Goal: Find contact information: Find contact information

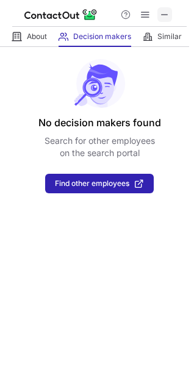
click at [167, 13] on span at bounding box center [165, 15] width 10 height 10
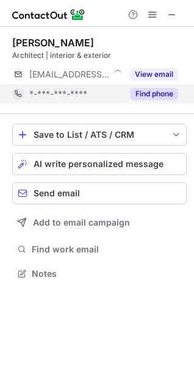
scroll to position [6, 5]
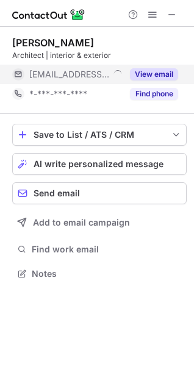
click at [102, 73] on span "[EMAIL_ADDRESS][DOMAIN_NAME]" at bounding box center [69, 74] width 80 height 11
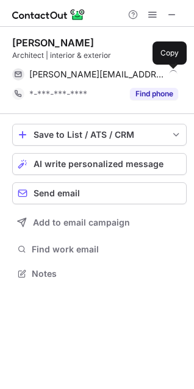
click at [169, 76] on span at bounding box center [172, 74] width 10 height 10
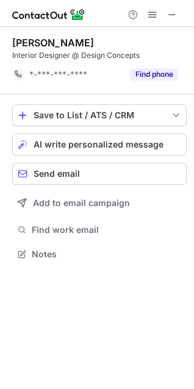
scroll to position [246, 194]
click at [175, 51] on div "Interior Designer @ Design Concepts" at bounding box center [99, 55] width 174 height 11
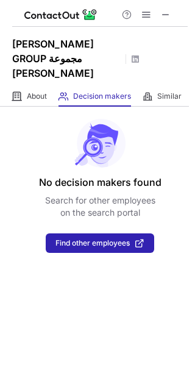
drag, startPoint x: 168, startPoint y: 10, endPoint x: 24, endPoint y: 30, distance: 145.8
click at [168, 10] on span at bounding box center [166, 15] width 10 height 10
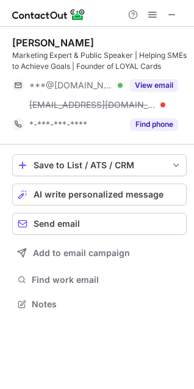
scroll to position [295, 194]
